Goal: Check status

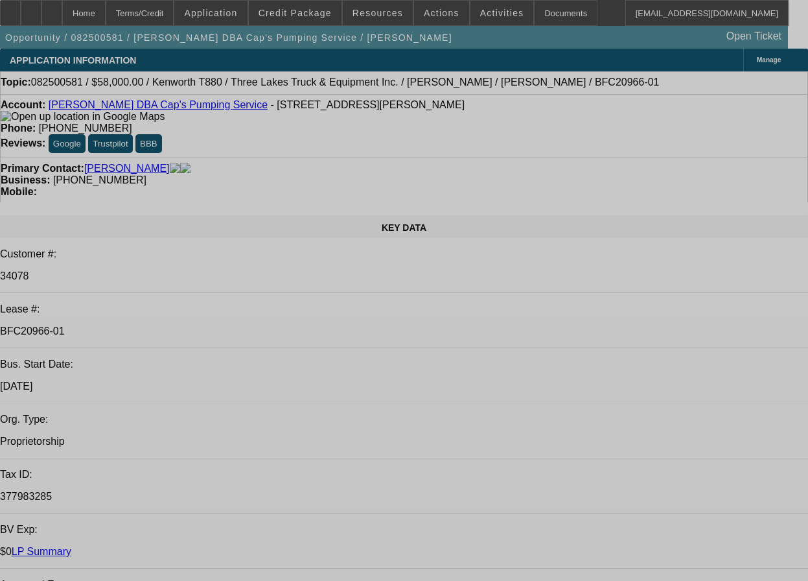
select select "0"
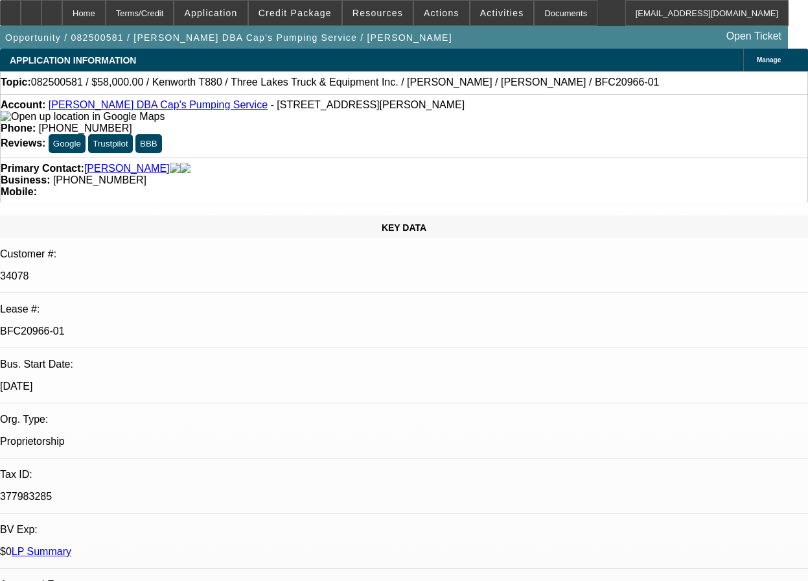
select select "0"
select select "9"
select select "0"
select select "6"
select select "0"
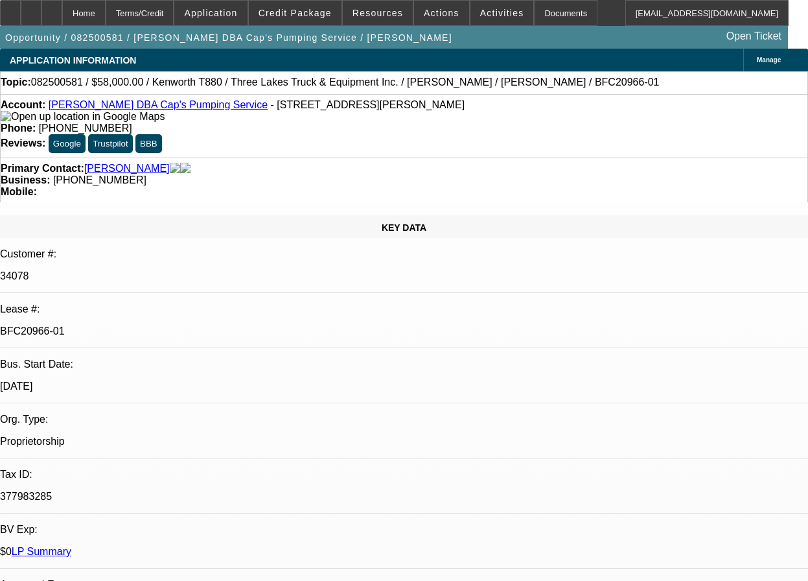
select select "0"
select select "9"
select select "0"
select select "6"
select select "0"
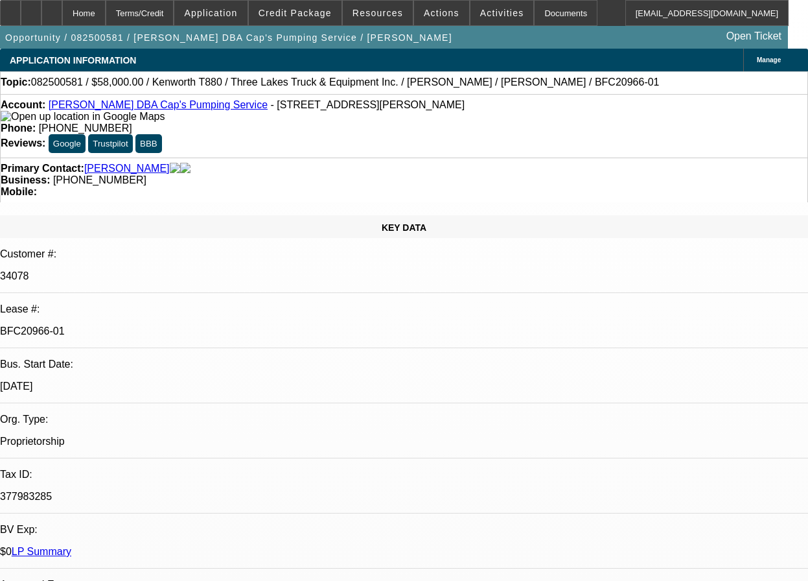
select select "0"
select select "9"
select select "0"
select select "6"
select select "0"
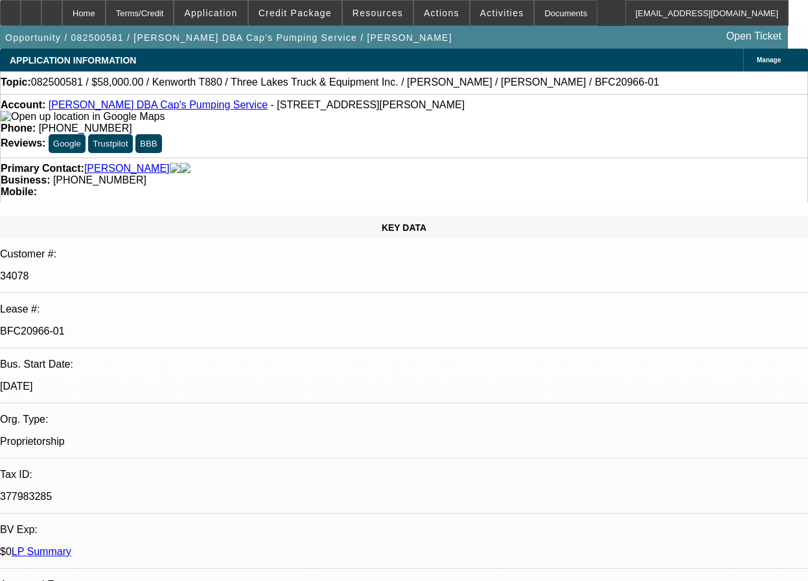
select select "0"
select select "9"
select select "0.1"
select select "4"
click at [534, 15] on div "Documents" at bounding box center [566, 13] width 64 height 26
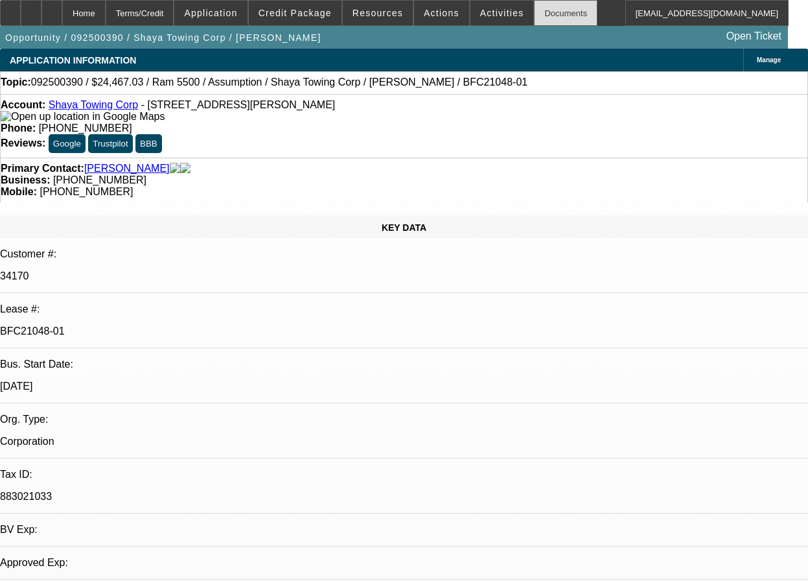
select select "0"
select select "2"
select select "0.1"
select select "4"
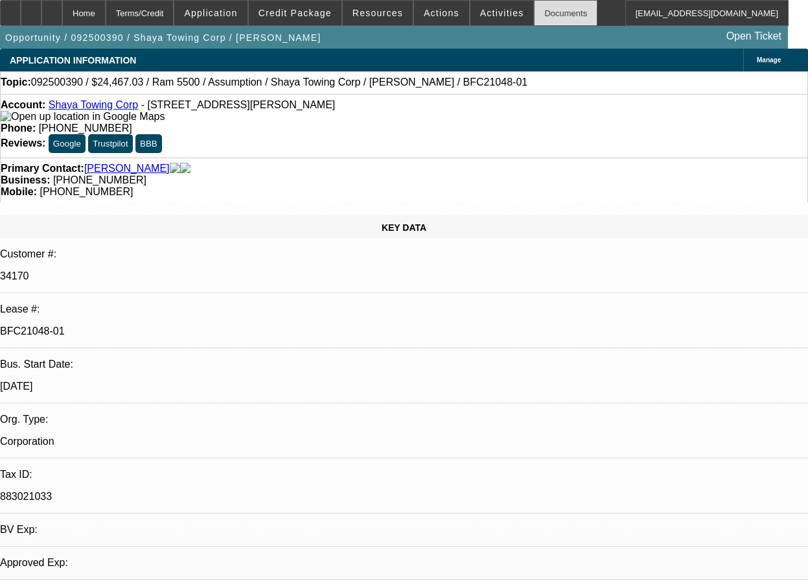
select select "0"
select select "0.1"
select select "4"
click at [549, 13] on div "Documents" at bounding box center [566, 13] width 64 height 26
